Goal: Information Seeking & Learning: Learn about a topic

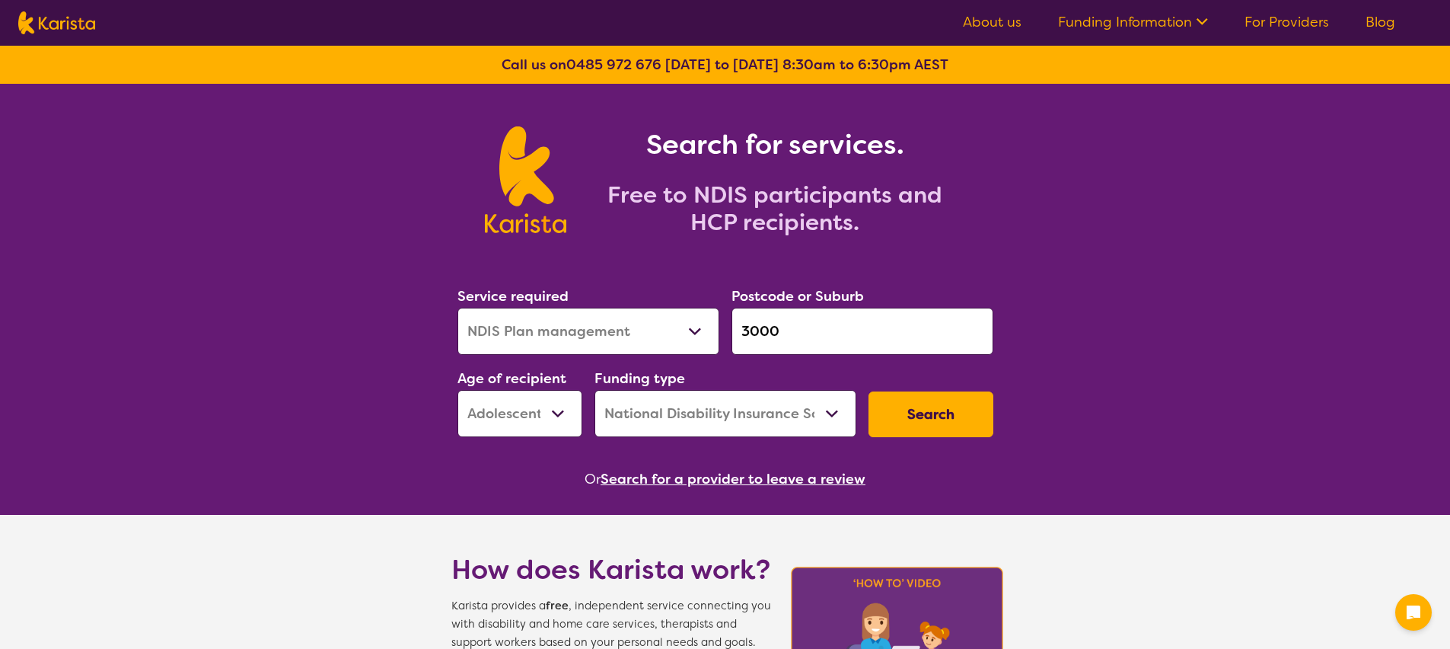
select select "NDIS Plan management"
select select "AS"
select select "NDIS"
click at [1385, 7] on nav "About us Funding Information NDIS - National Disability Insurance Scheme HCP - …" at bounding box center [725, 23] width 1450 height 46
click at [1380, 25] on link "Blog" at bounding box center [1381, 22] width 30 height 18
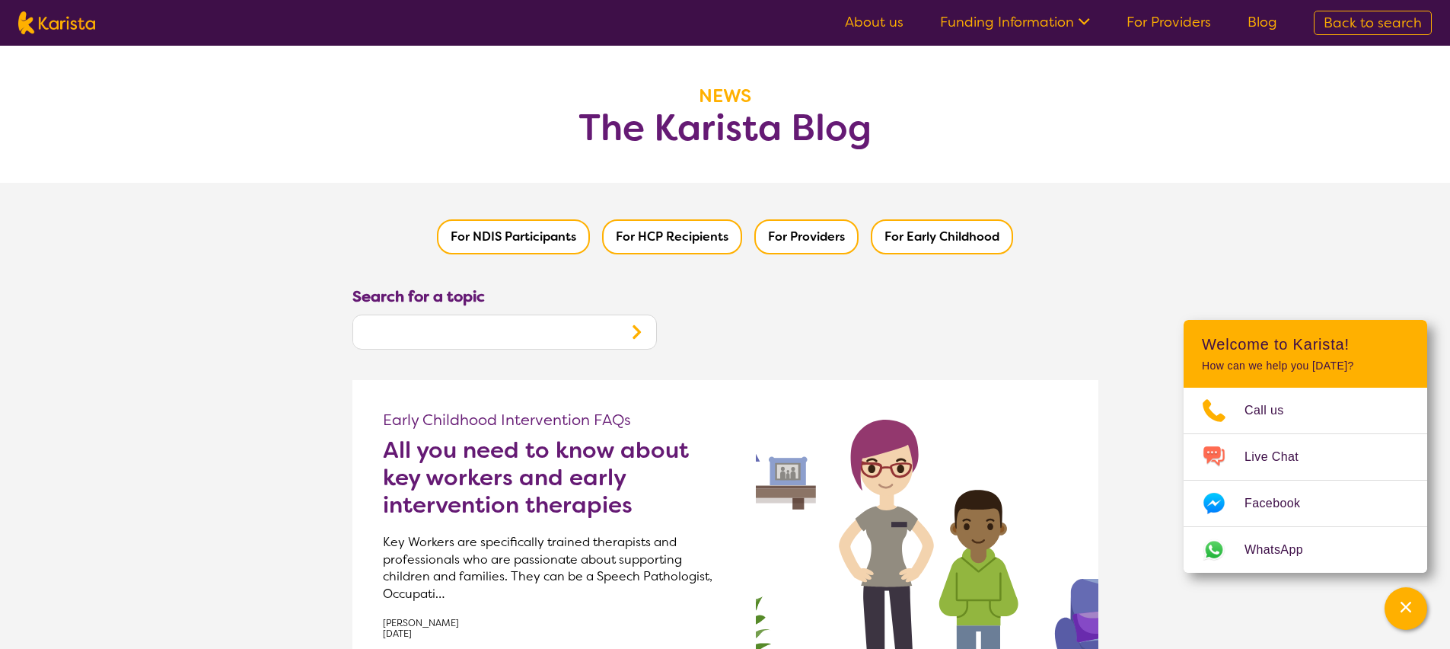
click at [504, 451] on h2 "All you need to know about key workers and early intervention therapies" at bounding box center [554, 477] width 343 height 82
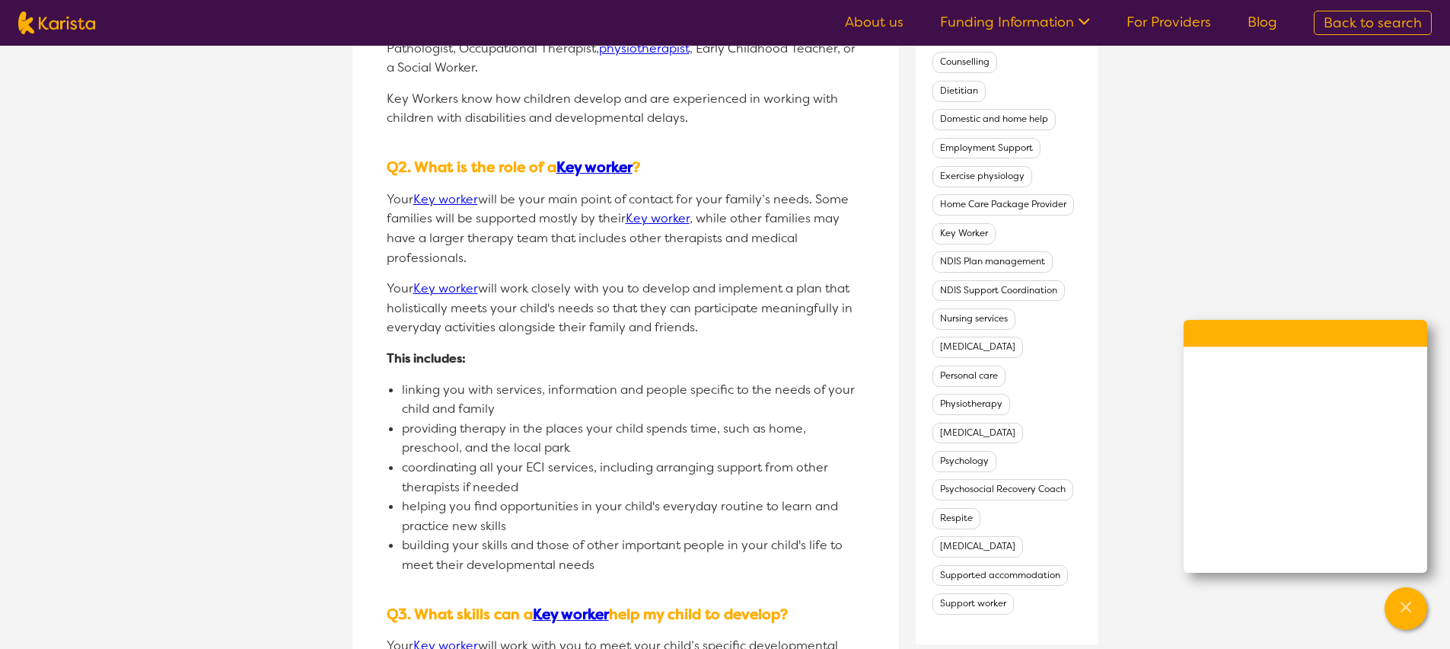
scroll to position [836, 0]
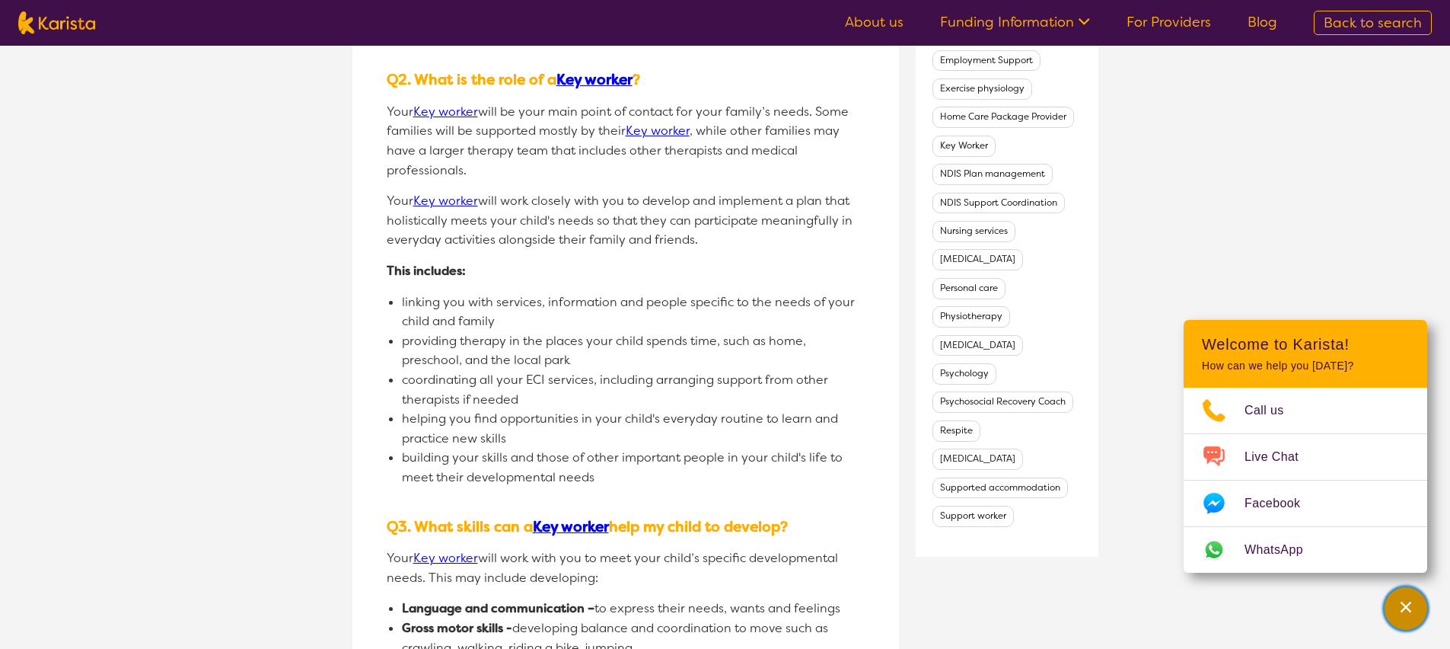
click at [1399, 601] on icon "Channel Menu" at bounding box center [1406, 606] width 15 height 15
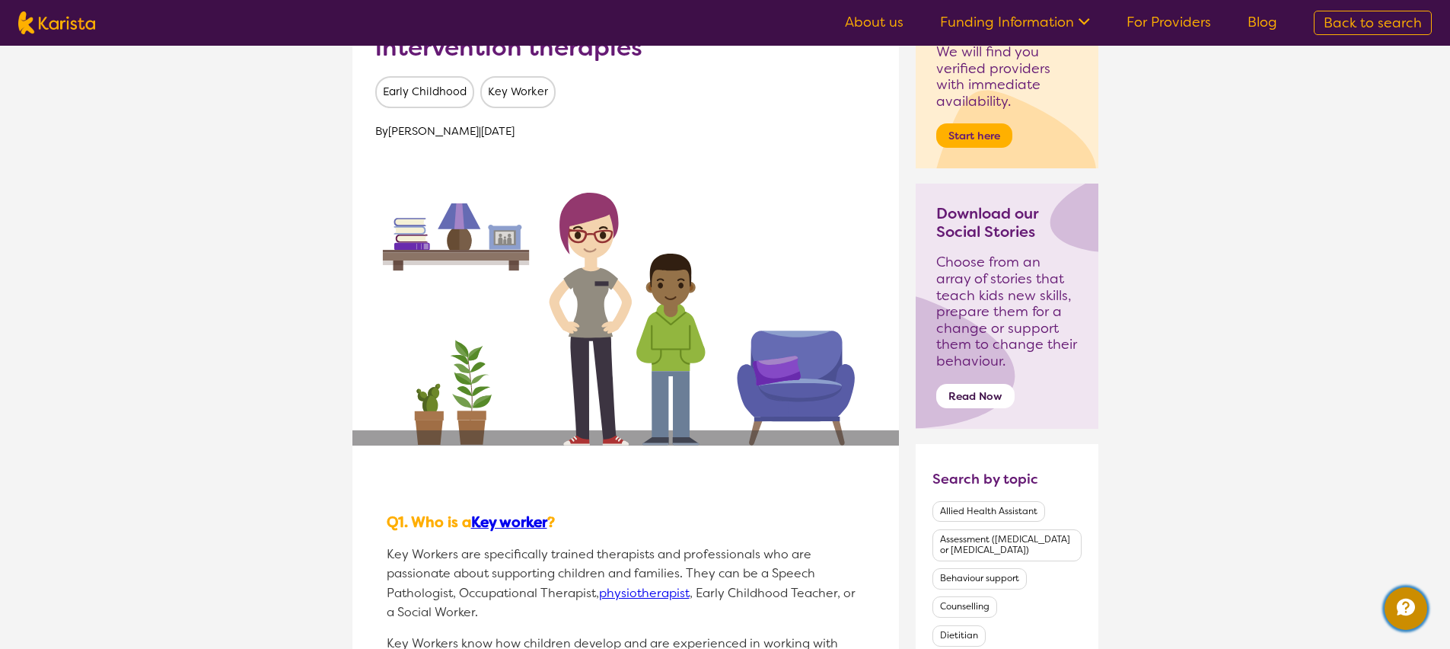
scroll to position [0, 0]
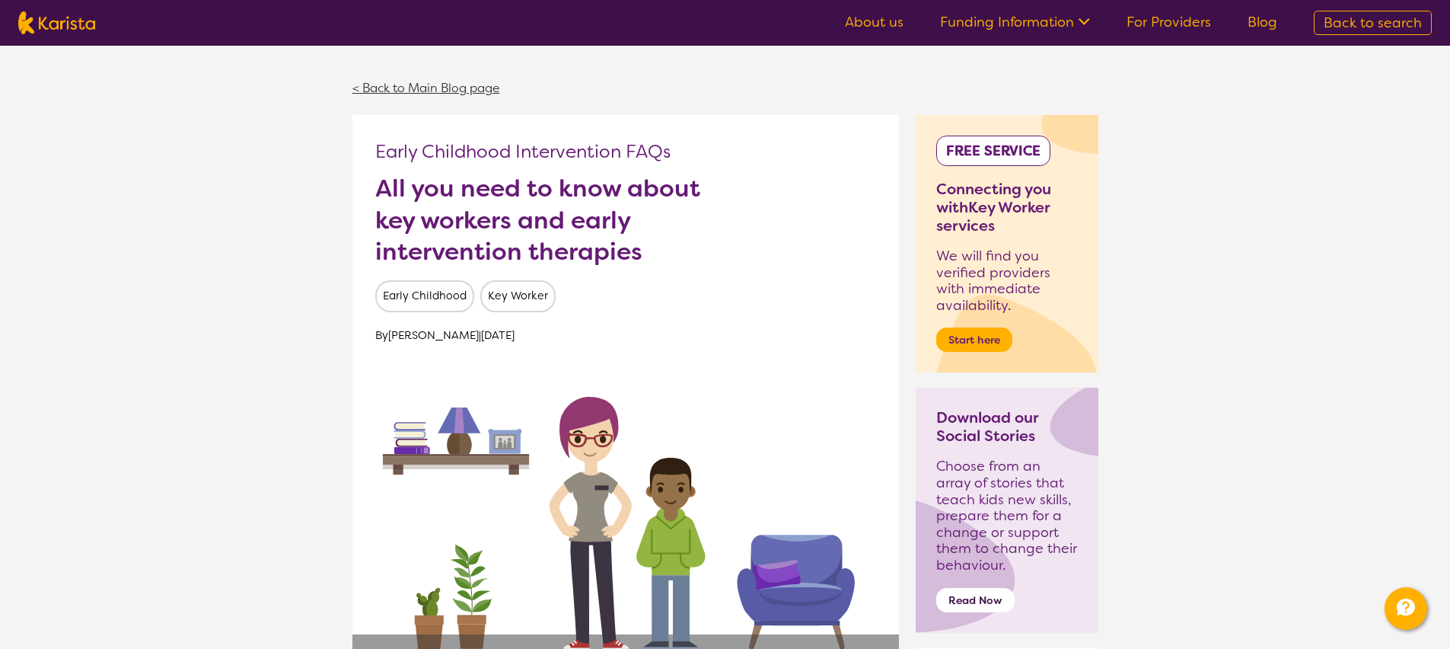
click at [432, 88] on link "< Back to Main Blog page" at bounding box center [426, 88] width 148 height 16
